Goal: Task Accomplishment & Management: Complete application form

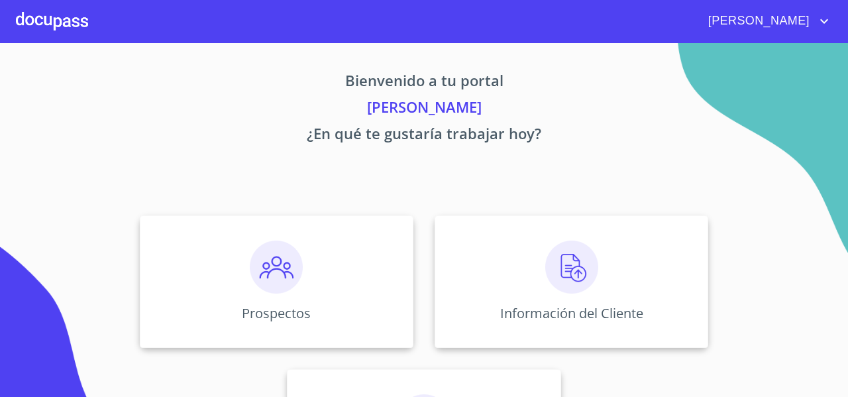
click at [801, 13] on span "[PERSON_NAME]" at bounding box center [757, 21] width 118 height 21
click at [210, 264] on div at bounding box center [424, 198] width 848 height 397
click at [176, 276] on div "Prospectos" at bounding box center [277, 281] width 274 height 133
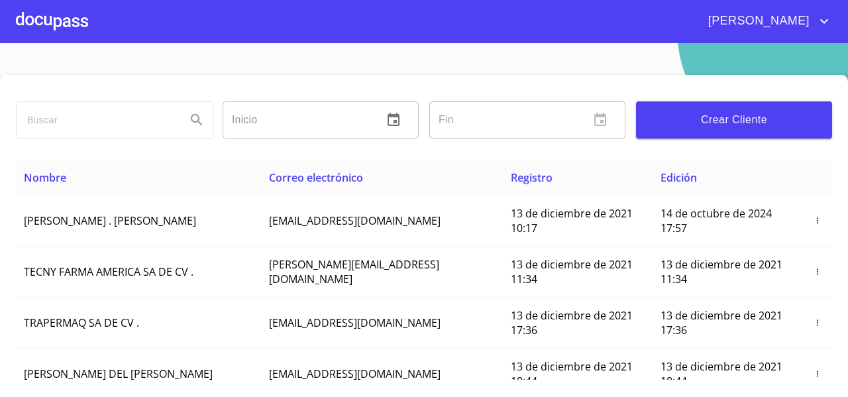
click at [710, 127] on span "Crear Cliente" at bounding box center [734, 120] width 175 height 19
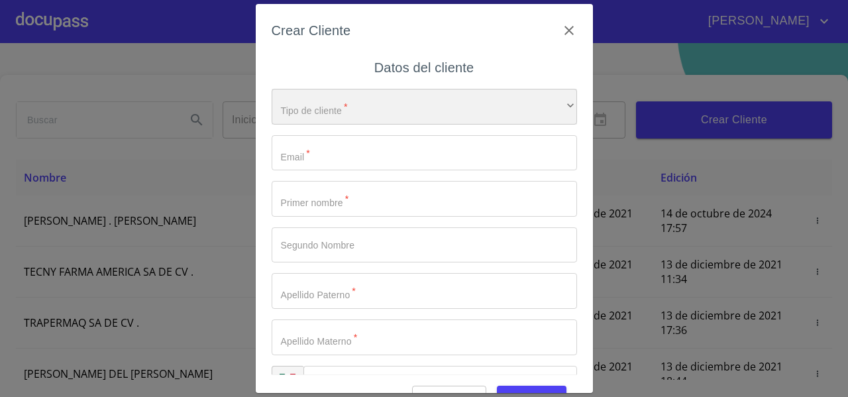
click at [479, 111] on div "​" at bounding box center [425, 107] width 306 height 36
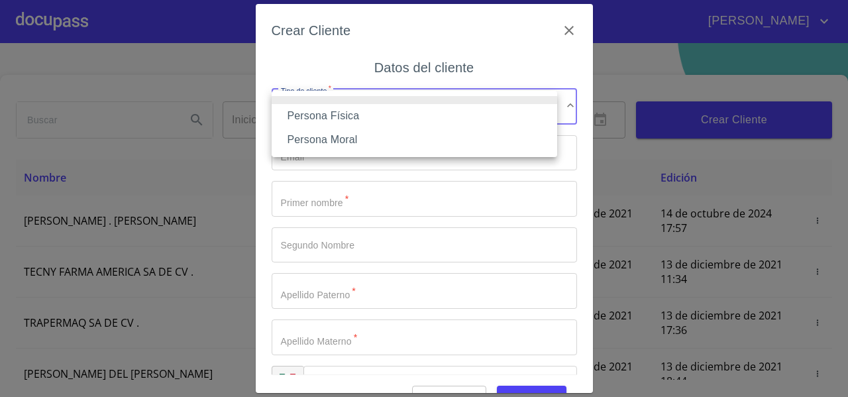
click at [409, 119] on li "Persona Física" at bounding box center [415, 116] width 286 height 24
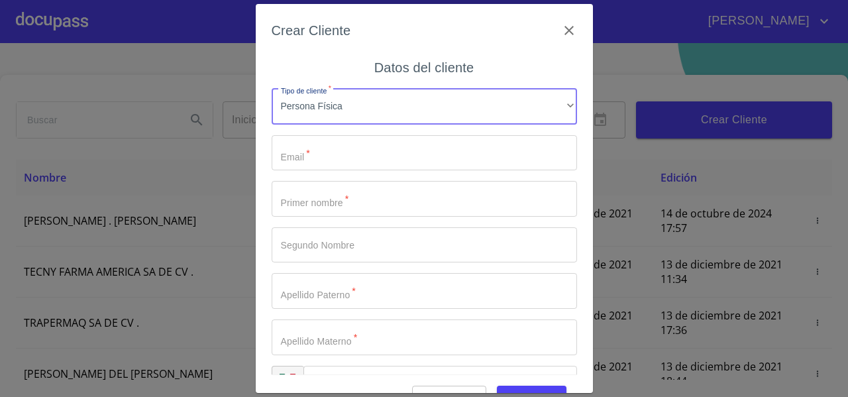
click at [327, 156] on input "Tipo de cliente   *" at bounding box center [425, 153] width 306 height 36
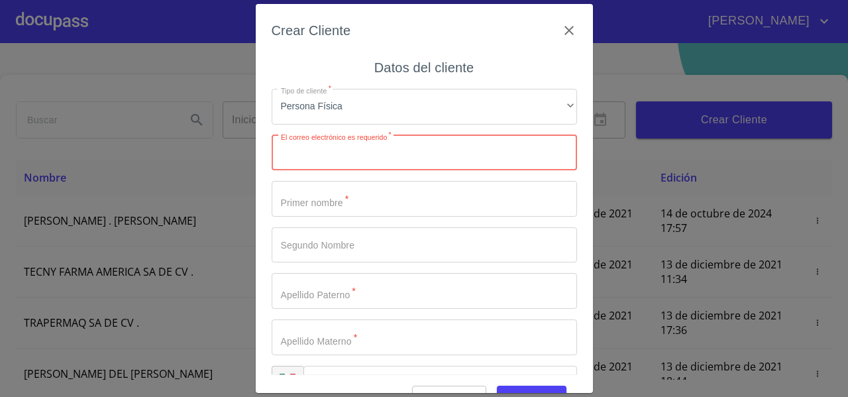
paste input "[EMAIL_ADDRESS][DOMAIN_NAME]"
type input "[EMAIL_ADDRESS][DOMAIN_NAME]"
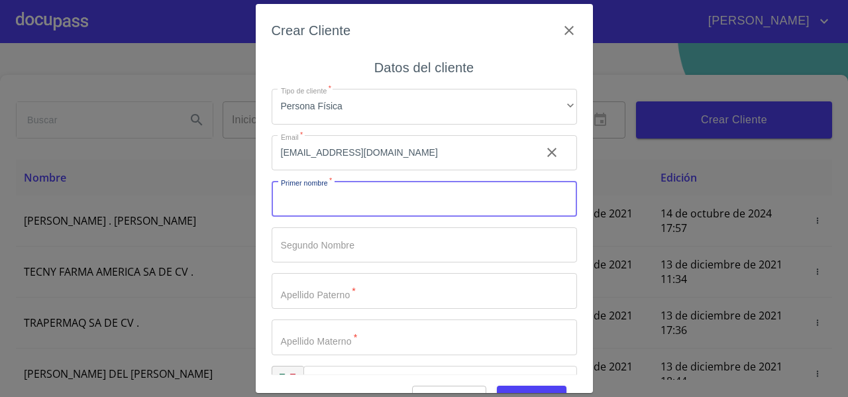
click at [296, 199] on input "Tipo de cliente   *" at bounding box center [425, 199] width 306 height 36
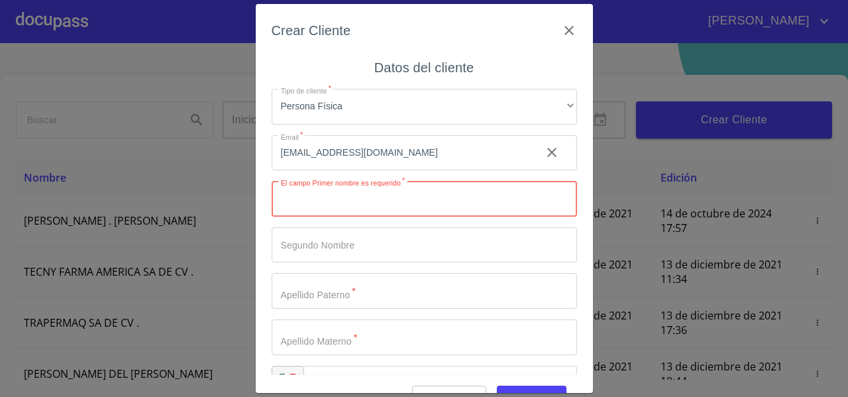
paste input "[PERSON_NAME]"
type input "[PERSON_NAME]"
click at [305, 250] on input "Tipo de cliente   *" at bounding box center [425, 245] width 306 height 36
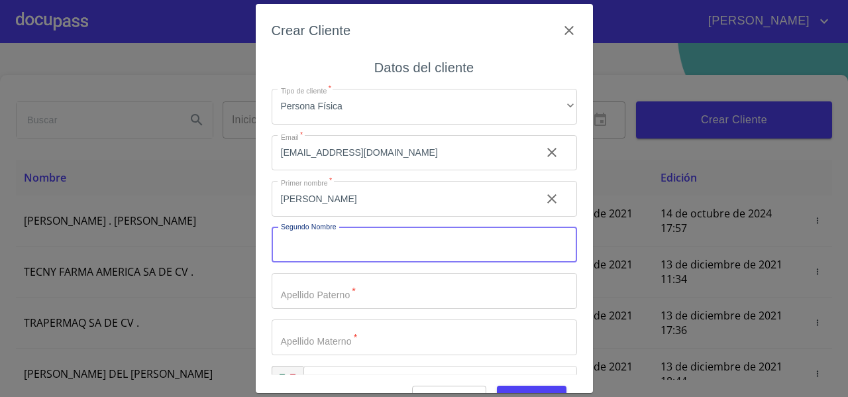
paste input "DEL [PERSON_NAME]"
type input "DEL [PERSON_NAME]"
click at [294, 302] on input "Tipo de cliente   *" at bounding box center [425, 291] width 306 height 36
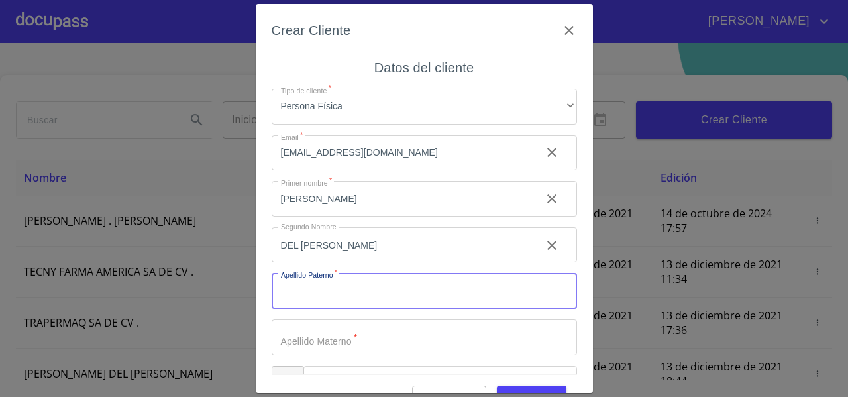
paste input "[PERSON_NAME]"
type input "[PERSON_NAME]"
click at [301, 336] on input "Tipo de cliente   *" at bounding box center [425, 337] width 306 height 36
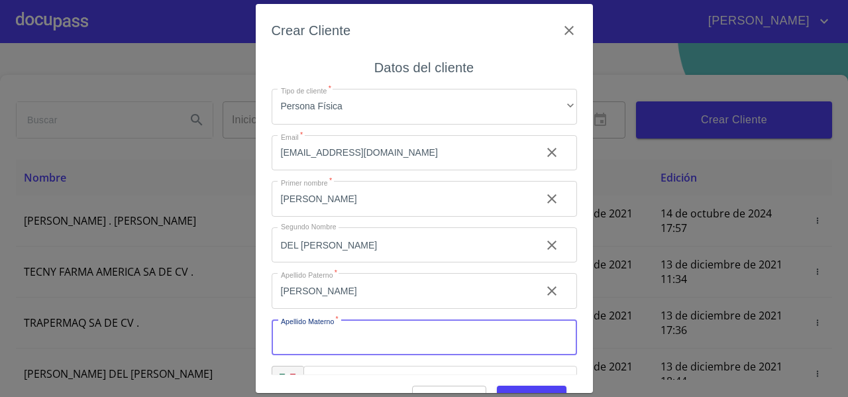
paste input "REGALADO"
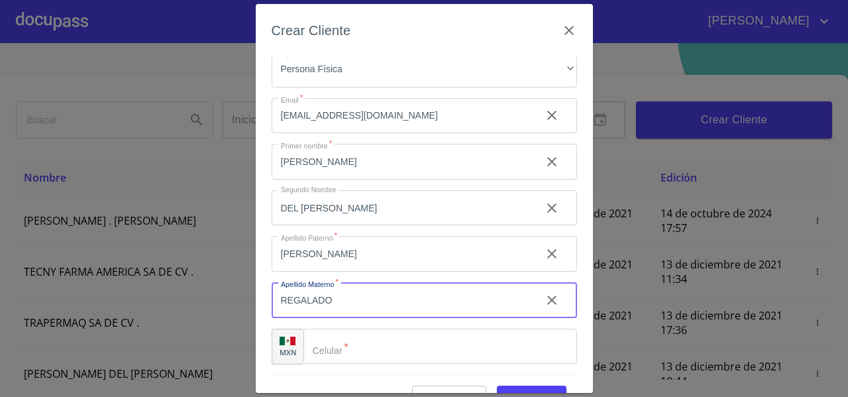
type input "REGALADO"
click at [347, 346] on input "Tipo de cliente   *" at bounding box center [441, 347] width 274 height 36
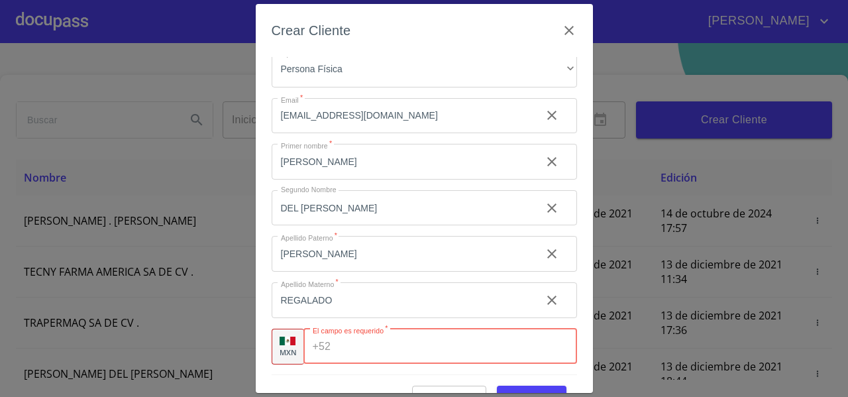
paste input "[PHONE_NUMBER]"
type input "[PHONE_NUMBER]"
click at [357, 301] on input "REGALADO" at bounding box center [401, 300] width 259 height 36
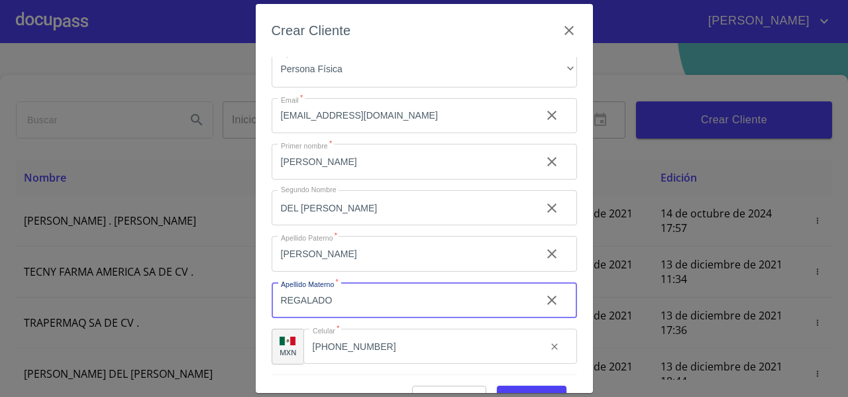
scroll to position [32, 0]
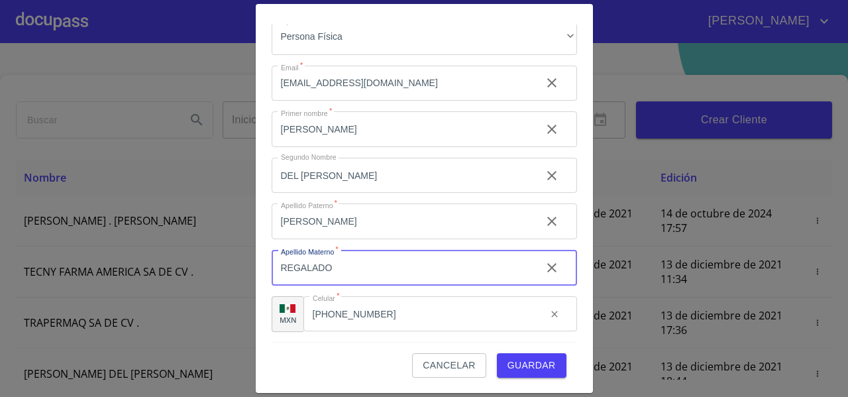
click at [537, 361] on span "Guardar" at bounding box center [532, 365] width 48 height 17
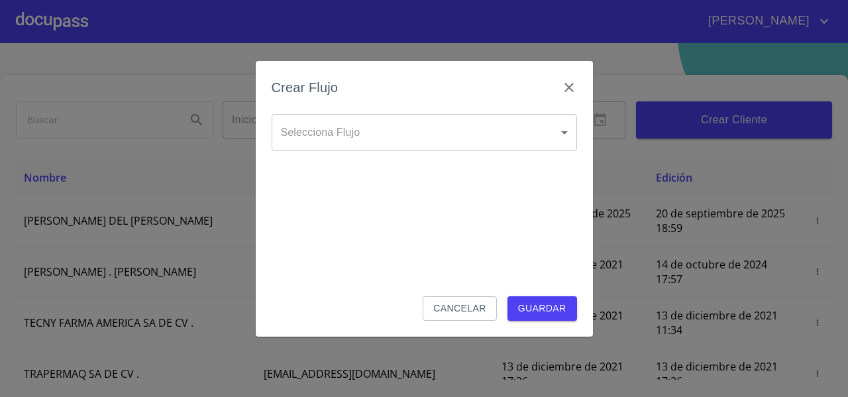
click at [323, 129] on body "[PERSON_NAME] ​ Fin ​ Crear Cliente Nombre Correo electrónico Registro Edición …" at bounding box center [424, 198] width 848 height 397
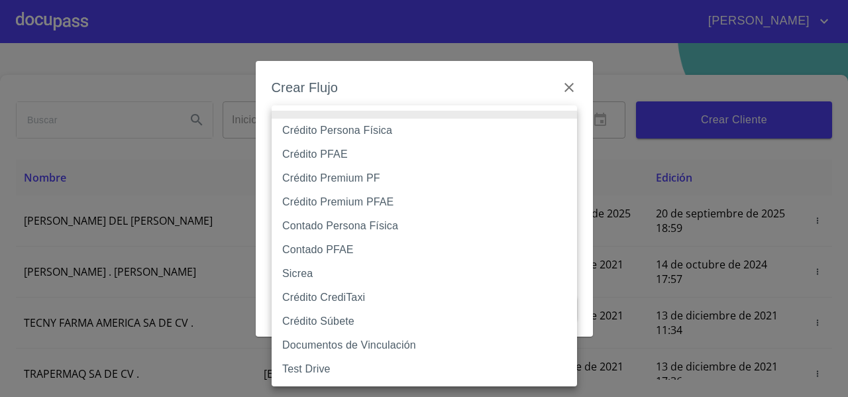
click at [356, 125] on li "Crédito Persona Física" at bounding box center [425, 131] width 306 height 24
type input "61b033e49b8c202ad5bb7912"
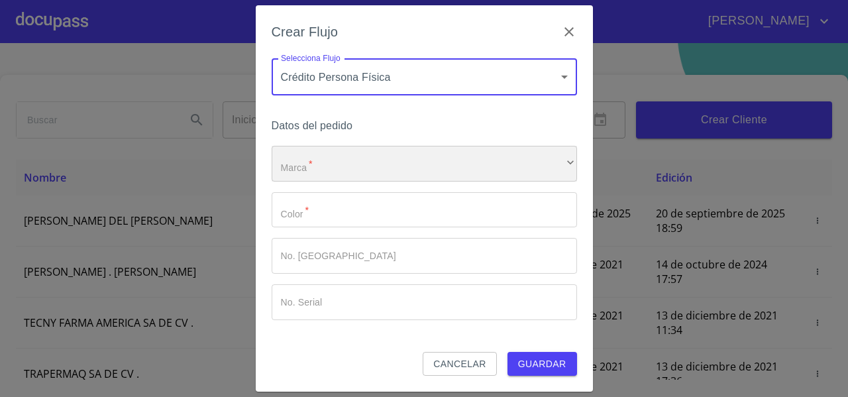
click at [321, 160] on div "​" at bounding box center [425, 164] width 306 height 36
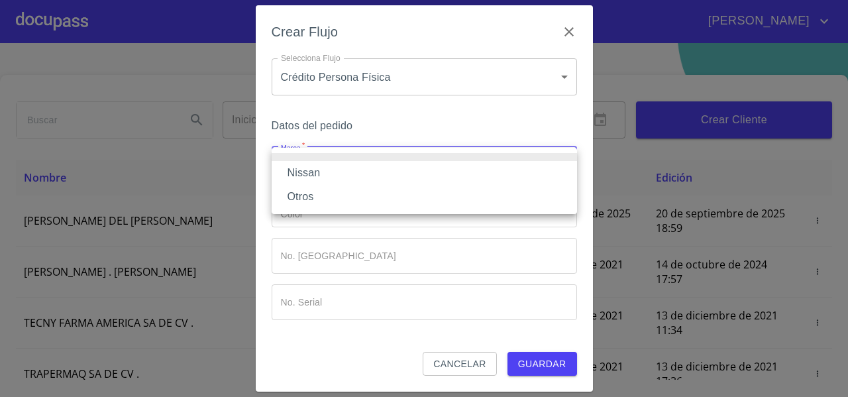
click at [319, 174] on li "Nissan" at bounding box center [425, 173] width 306 height 24
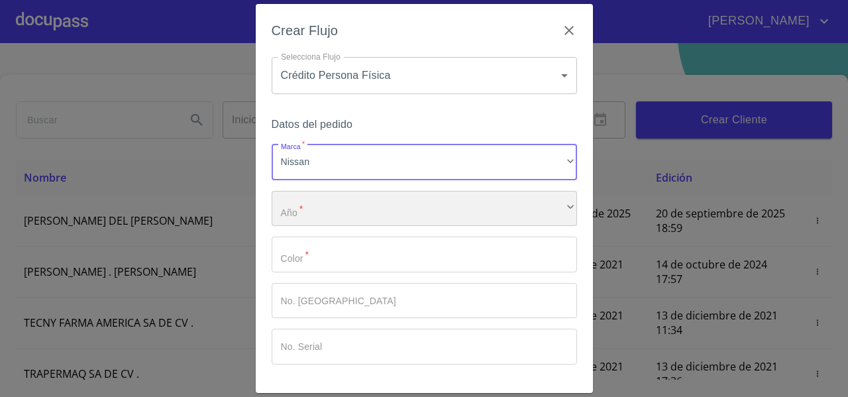
click at [321, 200] on div "​" at bounding box center [425, 209] width 306 height 36
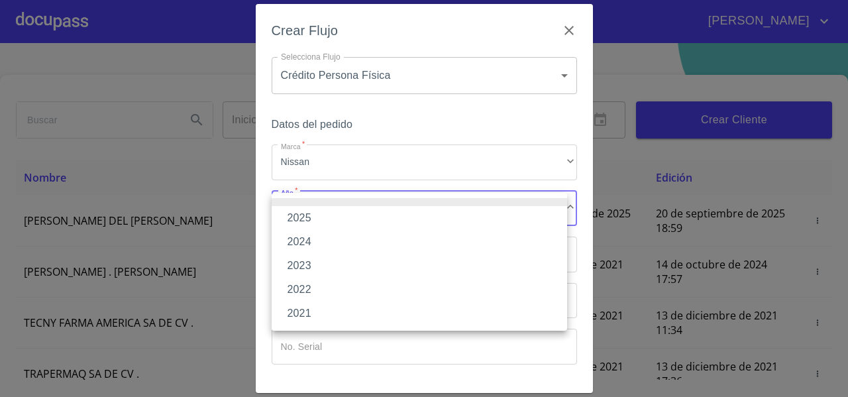
click at [321, 208] on li "2025" at bounding box center [420, 218] width 296 height 24
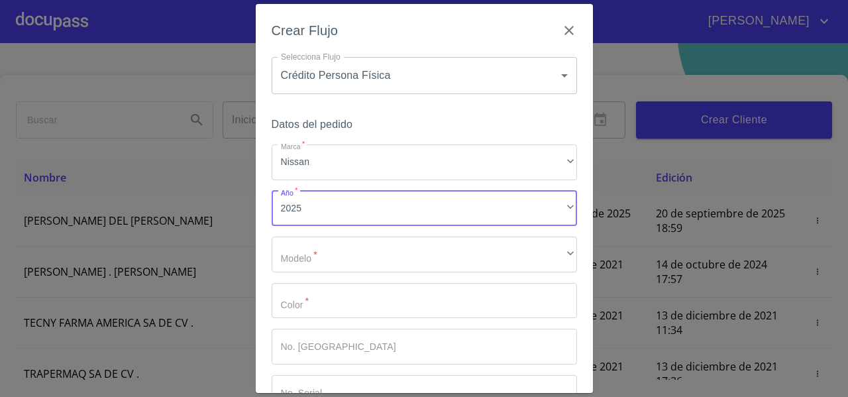
click at [266, 202] on div "Crear Flujo Selecciona Flujo Crédito Persona Física 61b033e49b8c202ad5bb7912 Se…" at bounding box center [424, 198] width 337 height 389
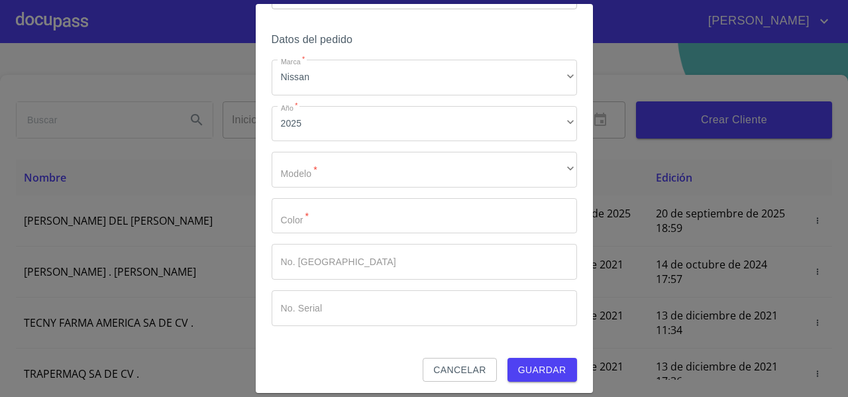
scroll to position [85, 0]
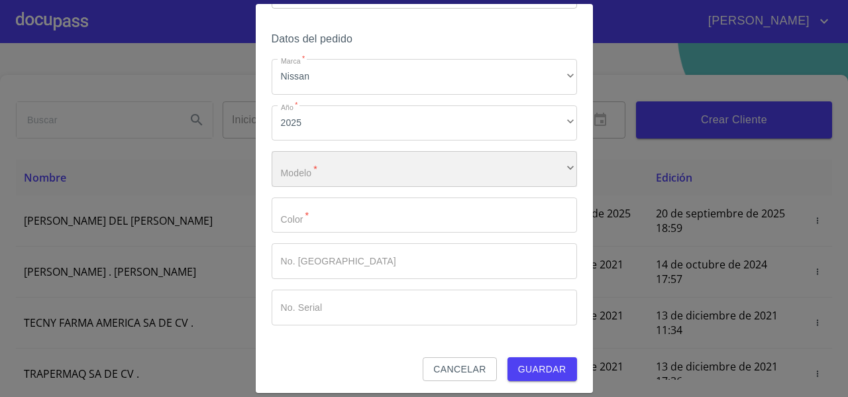
click at [306, 168] on div "​" at bounding box center [425, 169] width 306 height 36
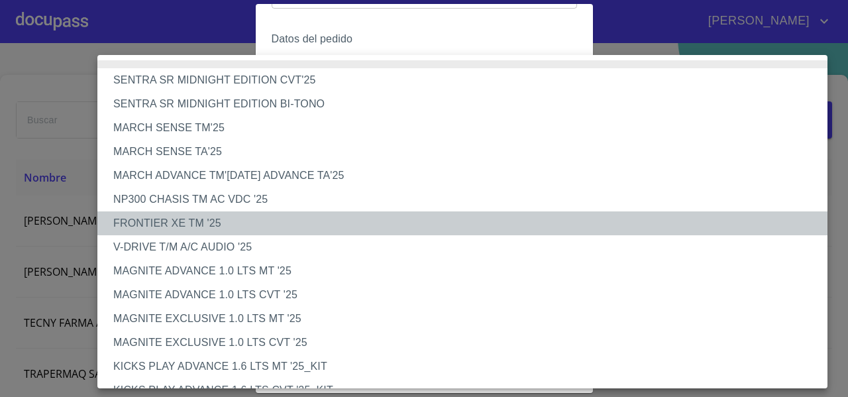
click at [178, 215] on li "FRONTIER XE TM '25" at bounding box center [467, 223] width 740 height 24
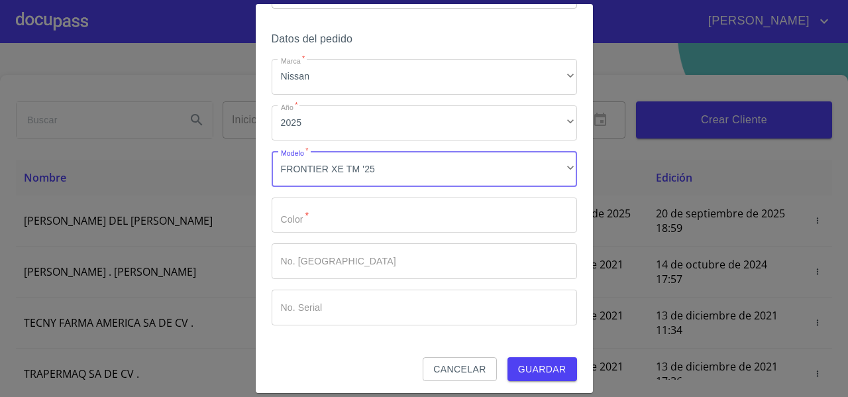
click at [323, 215] on input "Marca   *" at bounding box center [425, 215] width 306 height 36
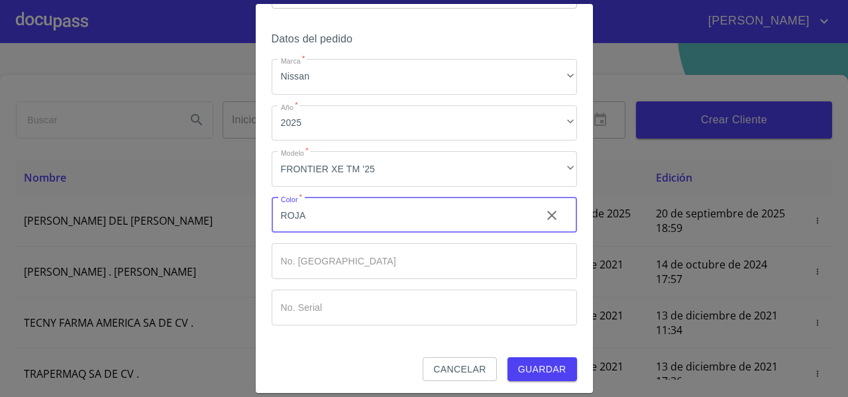
type input "ROJA"
click at [307, 272] on input "Marca   *" at bounding box center [425, 261] width 306 height 36
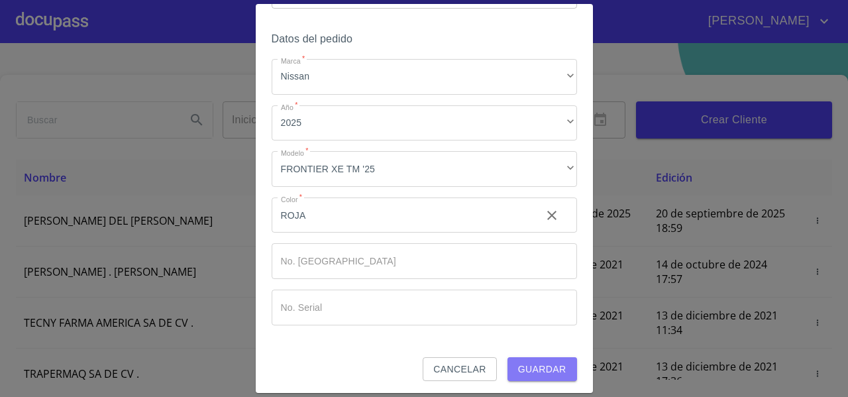
click at [543, 370] on span "Guardar" at bounding box center [542, 369] width 48 height 17
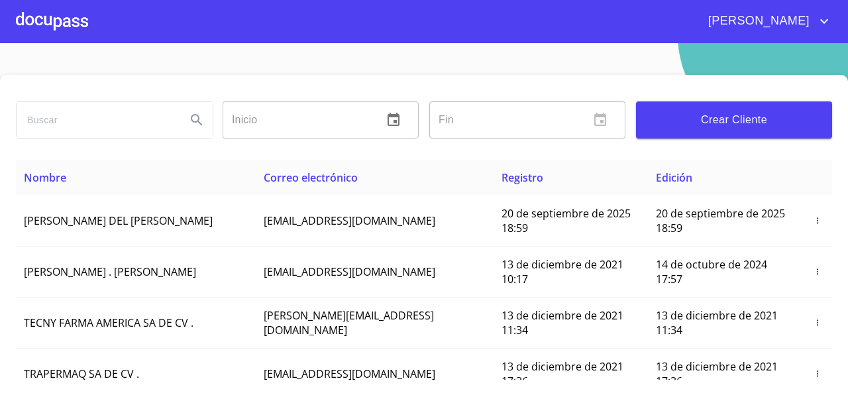
click at [62, 27] on div at bounding box center [52, 21] width 72 height 42
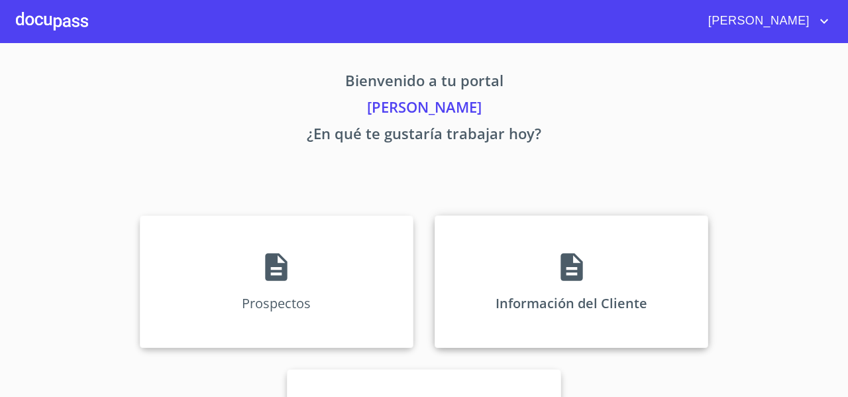
click at [498, 289] on div "Información del Cliente" at bounding box center [572, 281] width 274 height 133
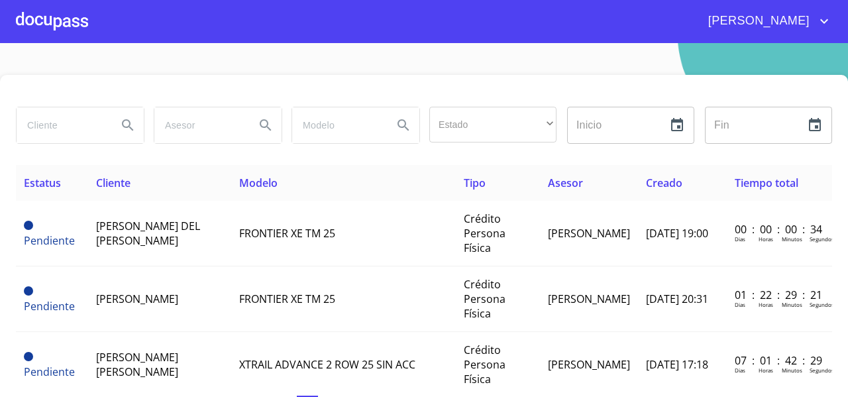
click at [67, 17] on div at bounding box center [52, 21] width 72 height 42
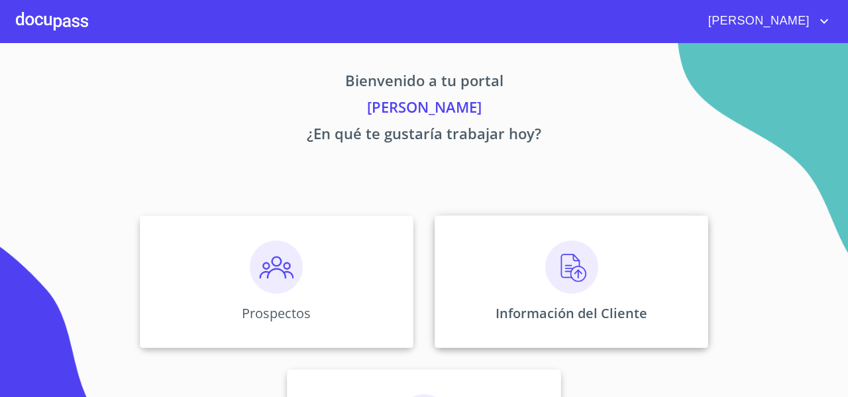
click at [464, 258] on div "Información del Cliente" at bounding box center [572, 281] width 274 height 133
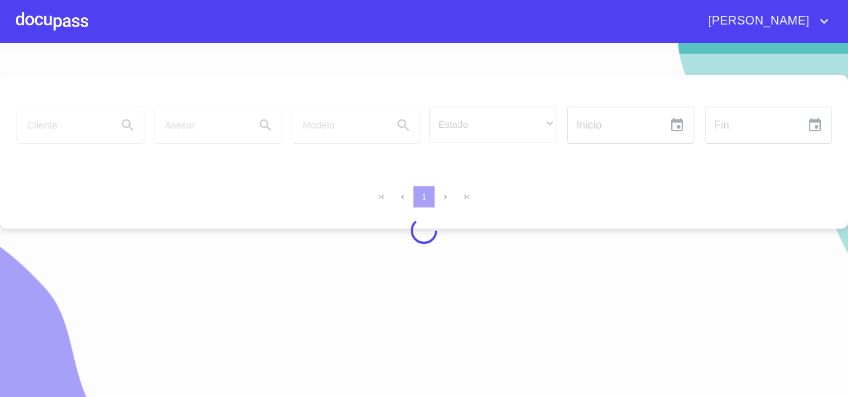
click at [56, 121] on div at bounding box center [424, 231] width 848 height 354
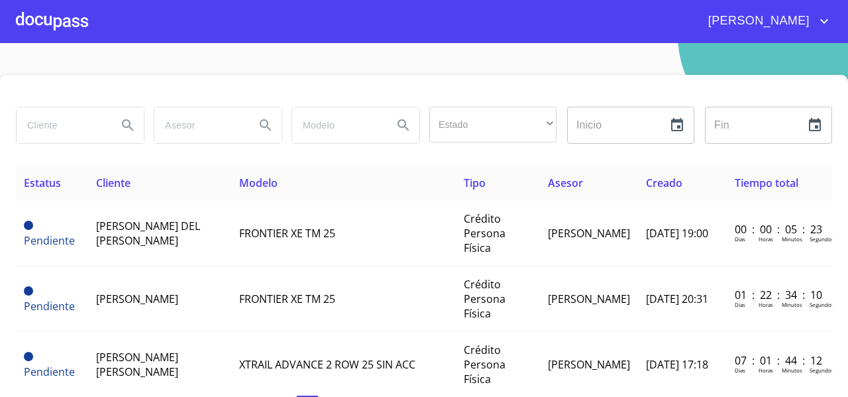
click at [66, 25] on div at bounding box center [52, 21] width 72 height 42
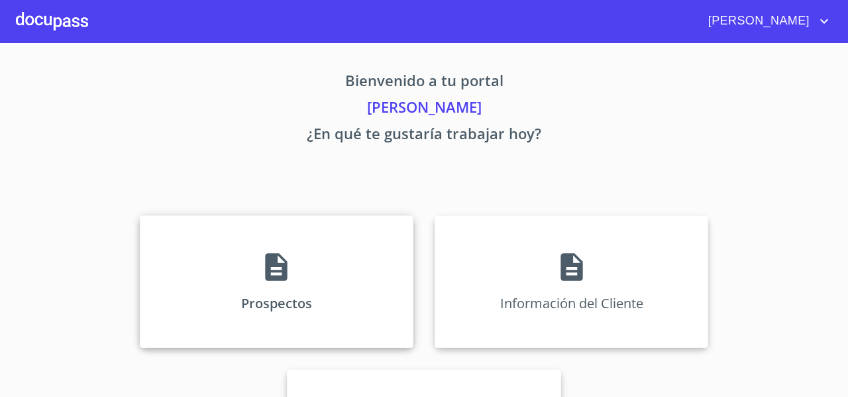
click at [188, 243] on div "Prospectos" at bounding box center [277, 281] width 274 height 133
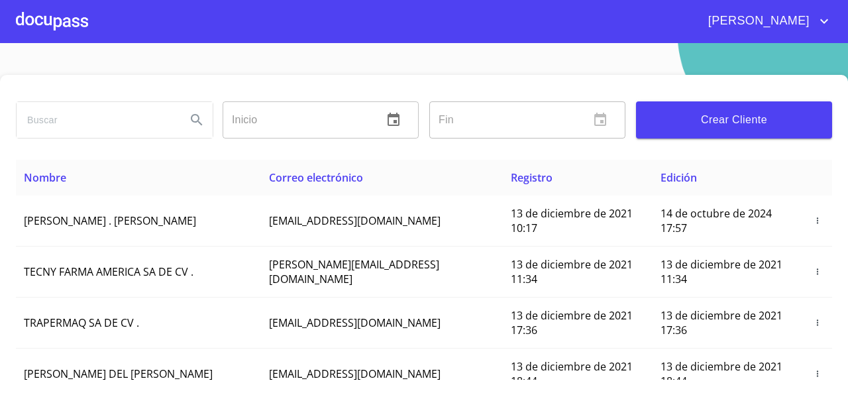
click at [54, 118] on input "search" at bounding box center [96, 120] width 159 height 36
click at [191, 123] on icon "Search" at bounding box center [197, 120] width 16 height 16
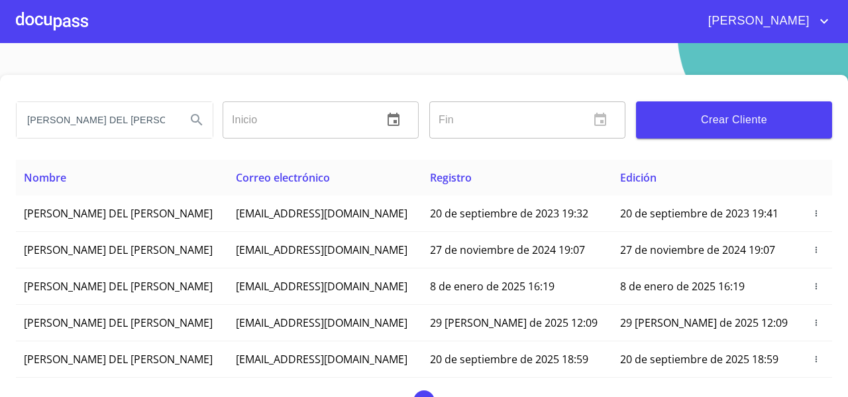
click at [135, 124] on input "[PERSON_NAME] DEL [PERSON_NAME]" at bounding box center [96, 120] width 159 height 36
click at [142, 107] on input "[PERSON_NAME] DEL [PERSON_NAME]" at bounding box center [96, 120] width 159 height 36
type input "[PERSON_NAME] DEL [PERSON_NAME]"
click at [208, 125] on button "Search" at bounding box center [197, 120] width 32 height 32
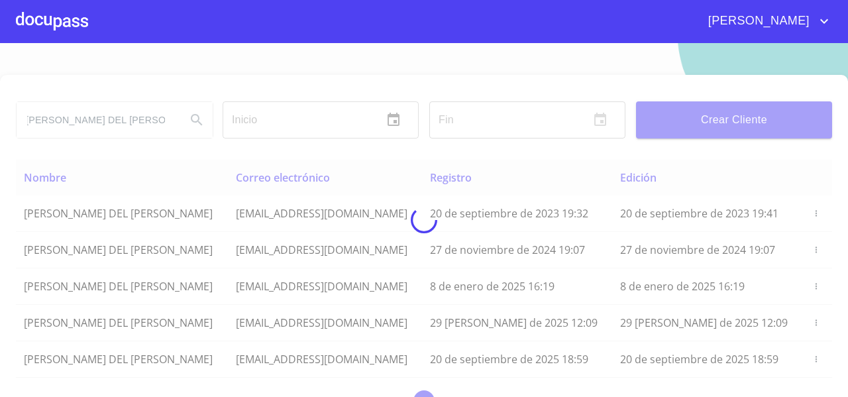
scroll to position [0, 0]
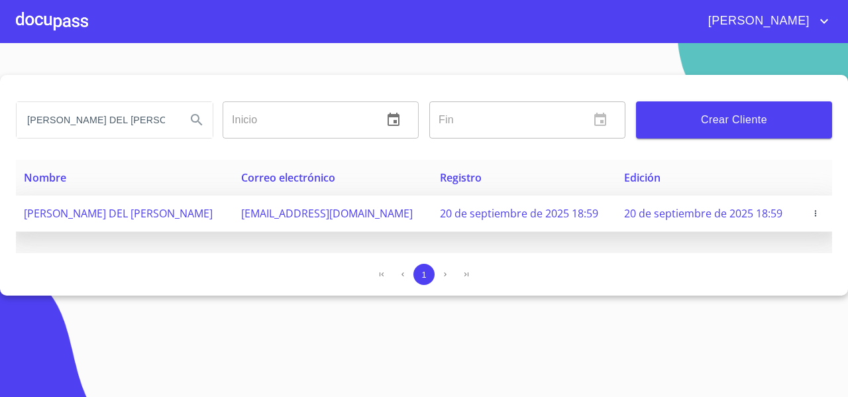
drag, startPoint x: 233, startPoint y: 217, endPoint x: 20, endPoint y: 213, distance: 212.8
click at [20, 213] on td "[PERSON_NAME] DEL [PERSON_NAME]" at bounding box center [124, 213] width 217 height 36
copy span "[PERSON_NAME] DEL [PERSON_NAME]"
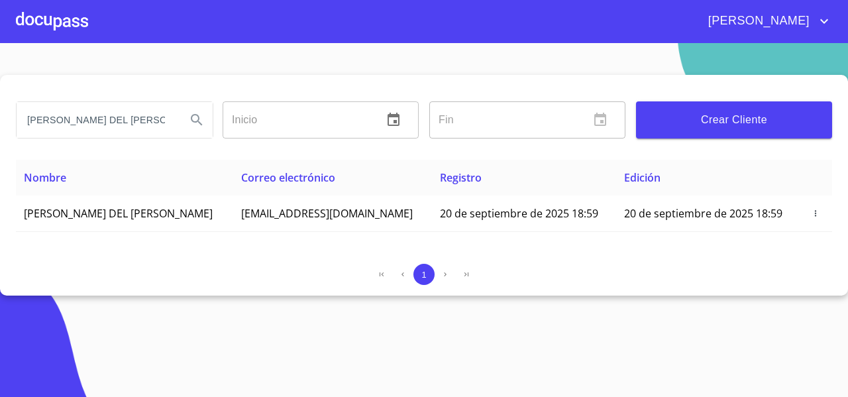
copy span "[PERSON_NAME] DEL [PERSON_NAME]"
